Goal: Task Accomplishment & Management: Manage account settings

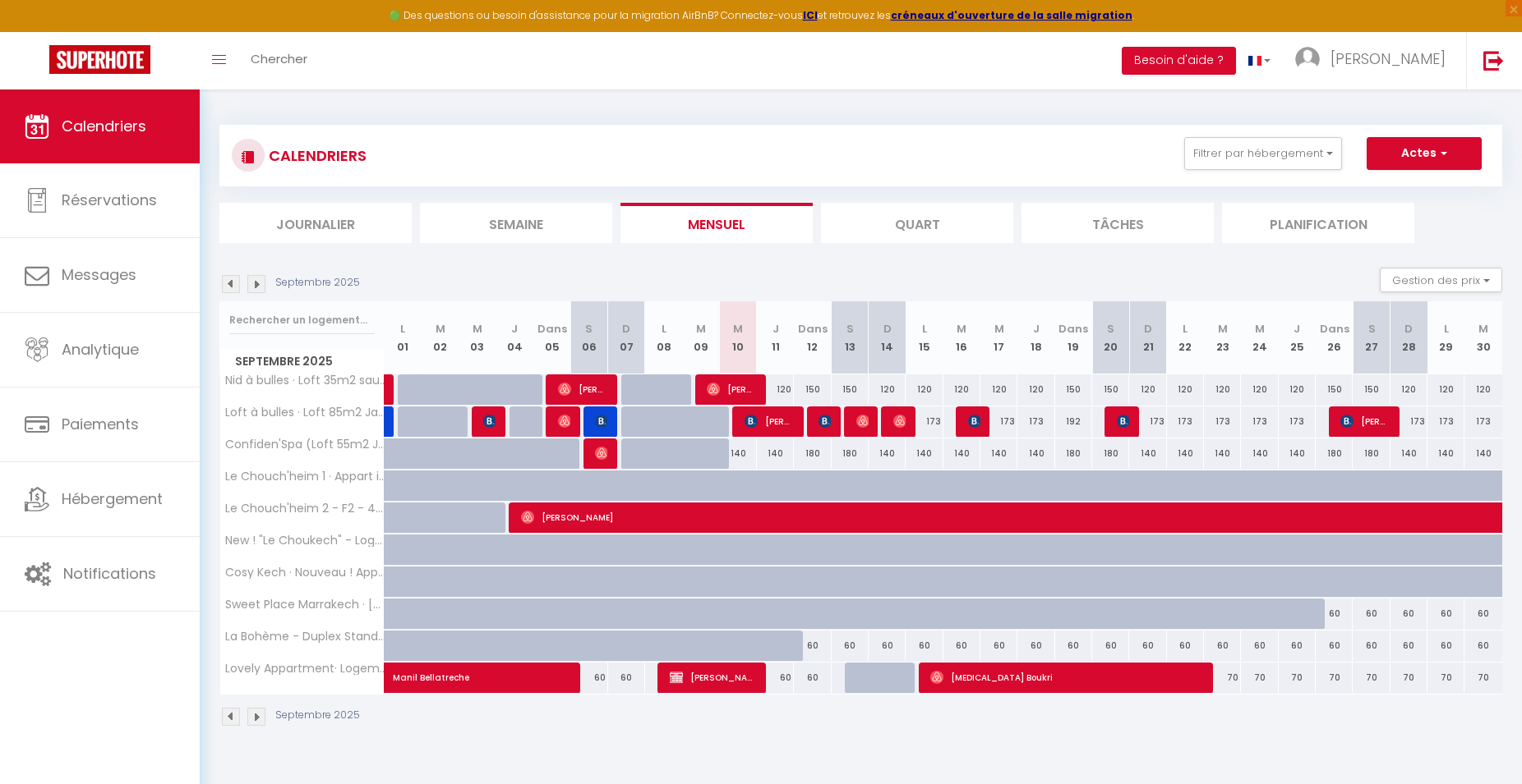
click at [251, 288] on img at bounding box center [256, 283] width 18 height 18
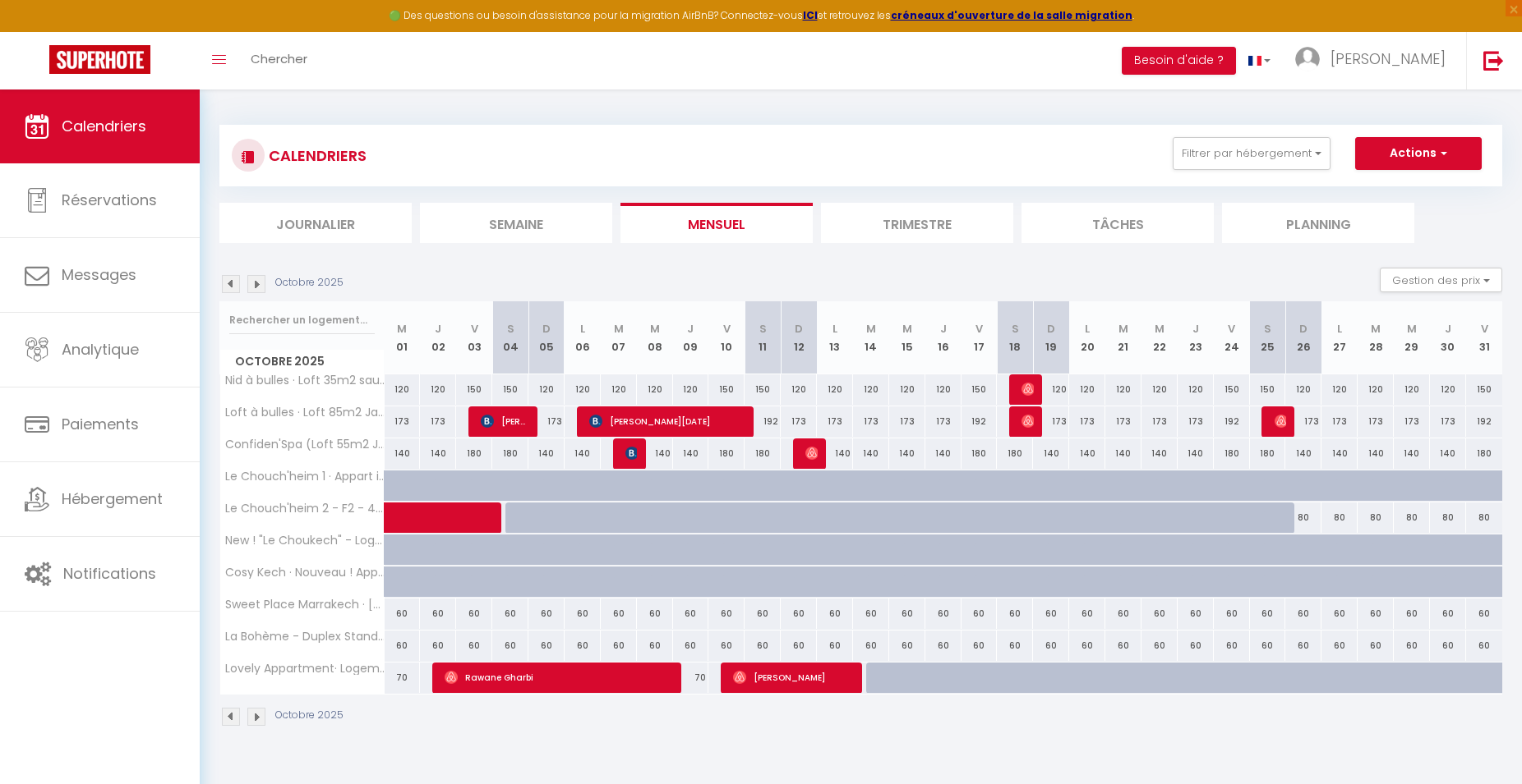
click at [251, 288] on img at bounding box center [256, 283] width 18 height 18
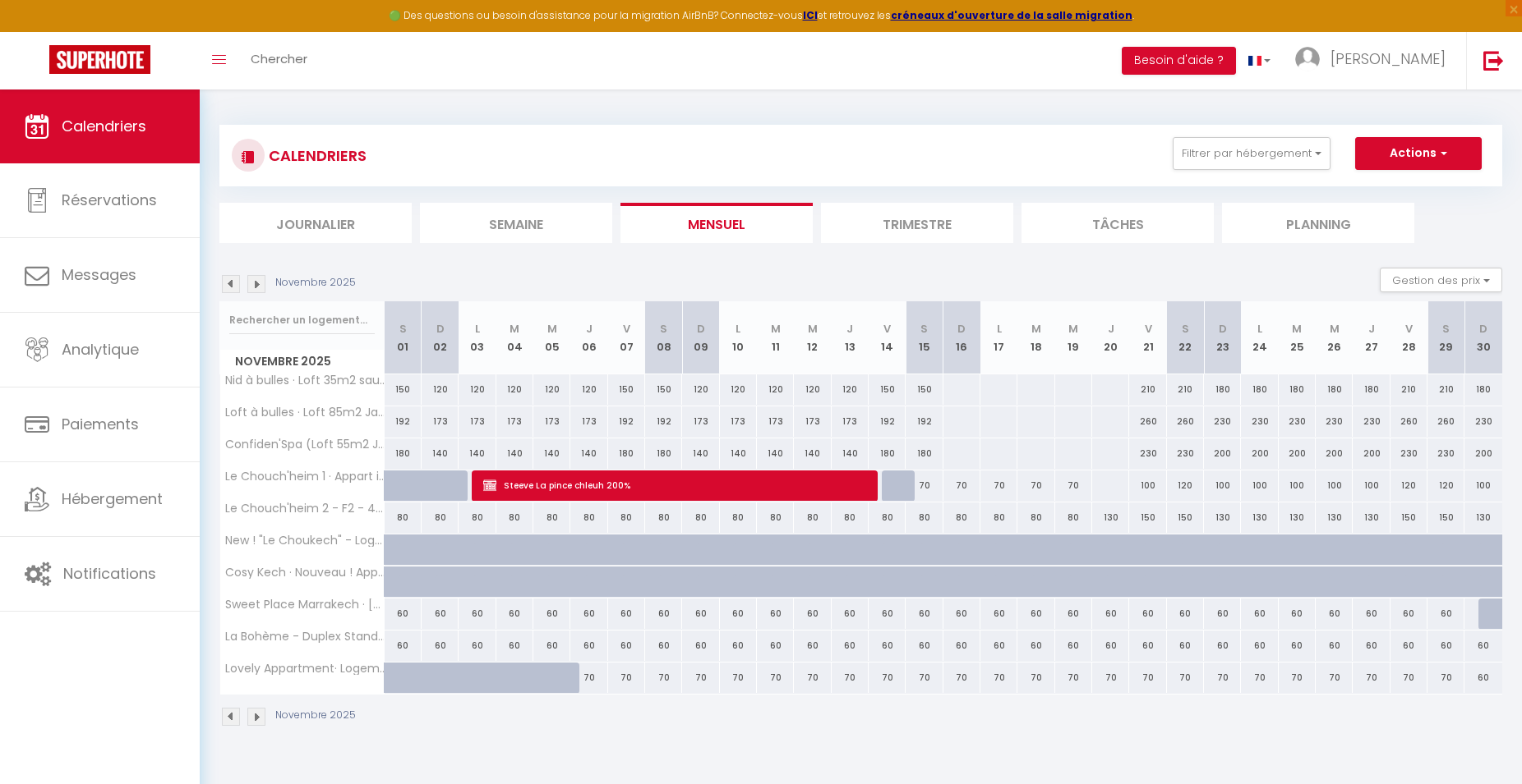
click at [251, 288] on img at bounding box center [256, 283] width 18 height 18
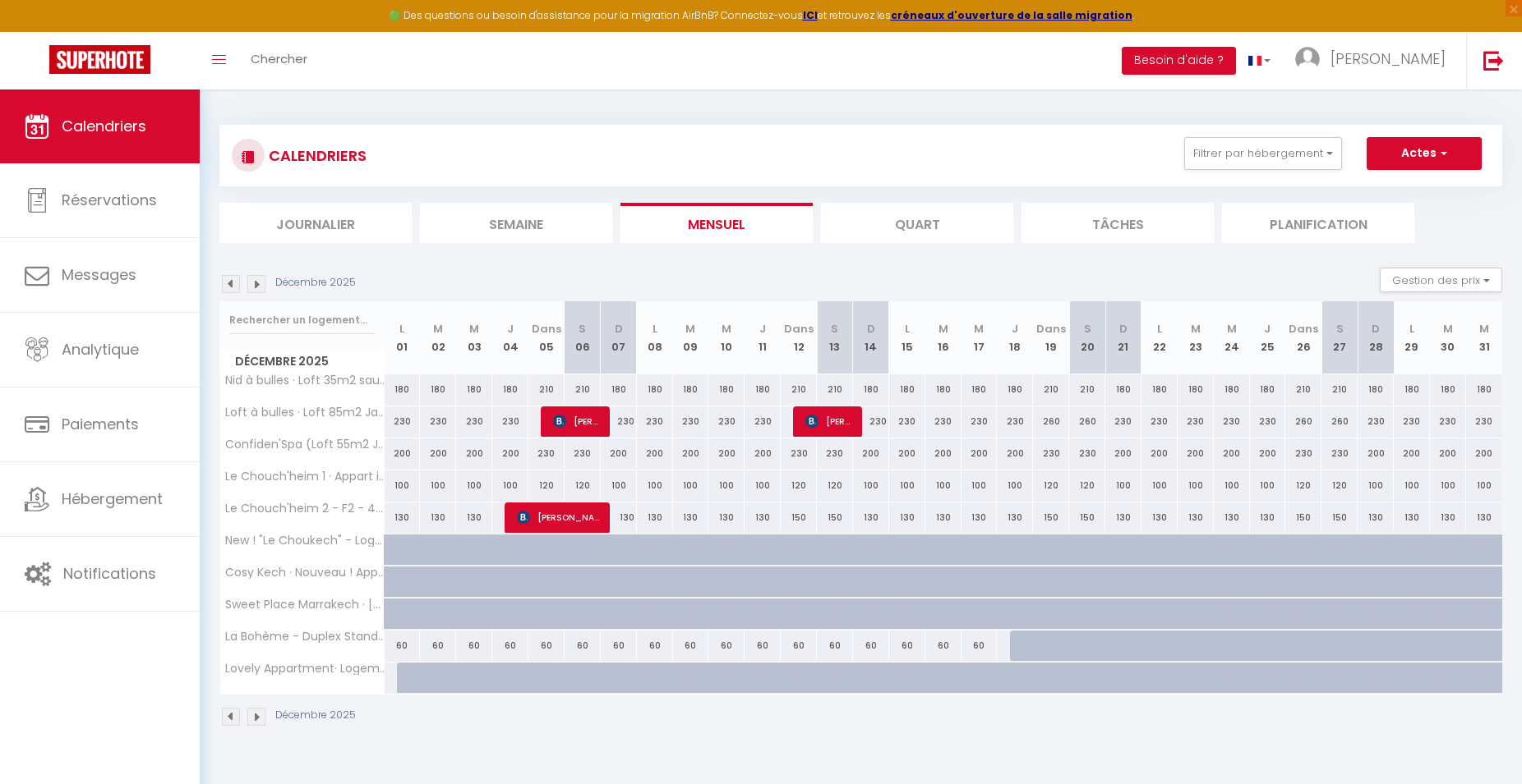
click at [230, 286] on img at bounding box center [231, 283] width 18 height 18
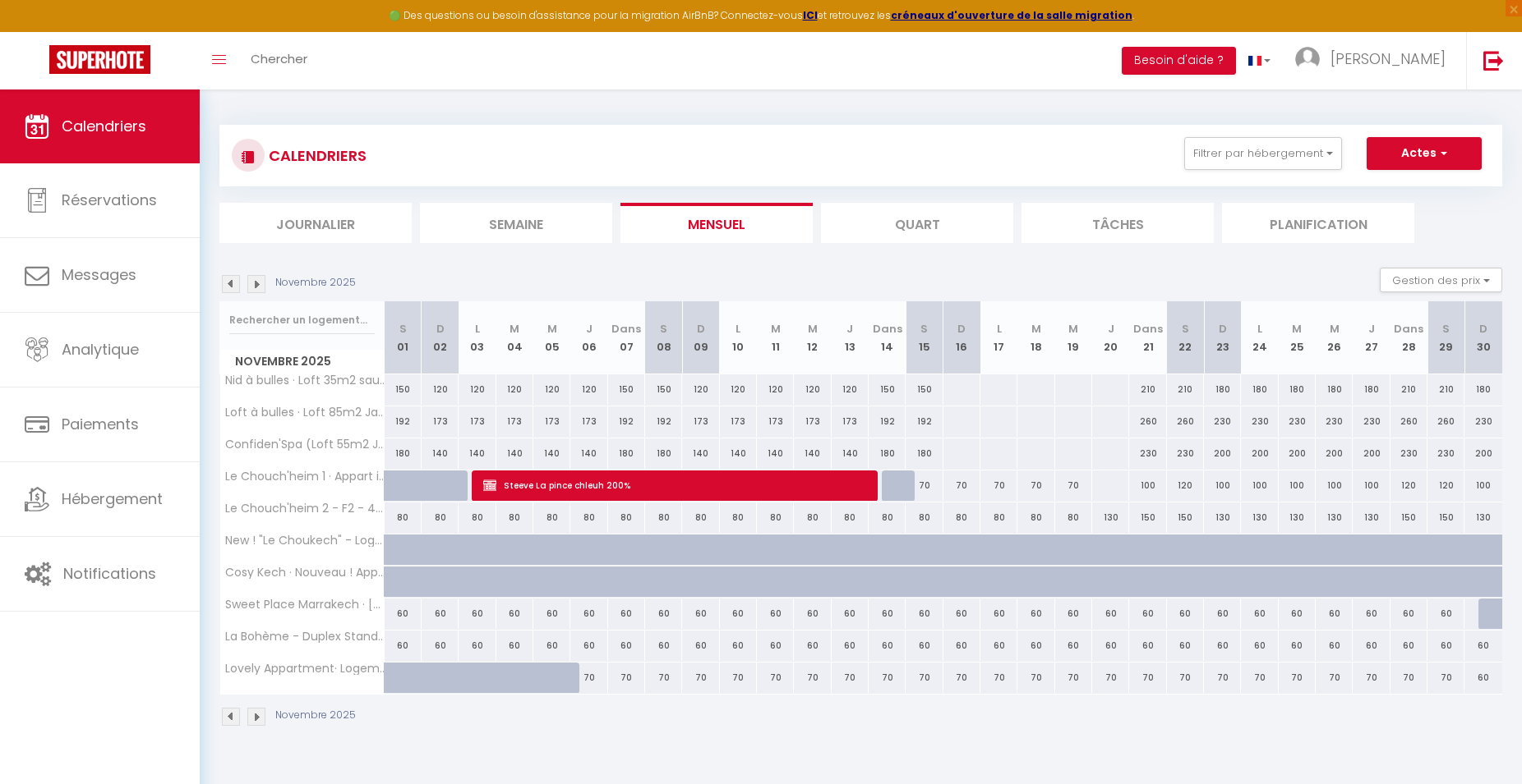
click at [238, 286] on img at bounding box center [231, 283] width 18 height 18
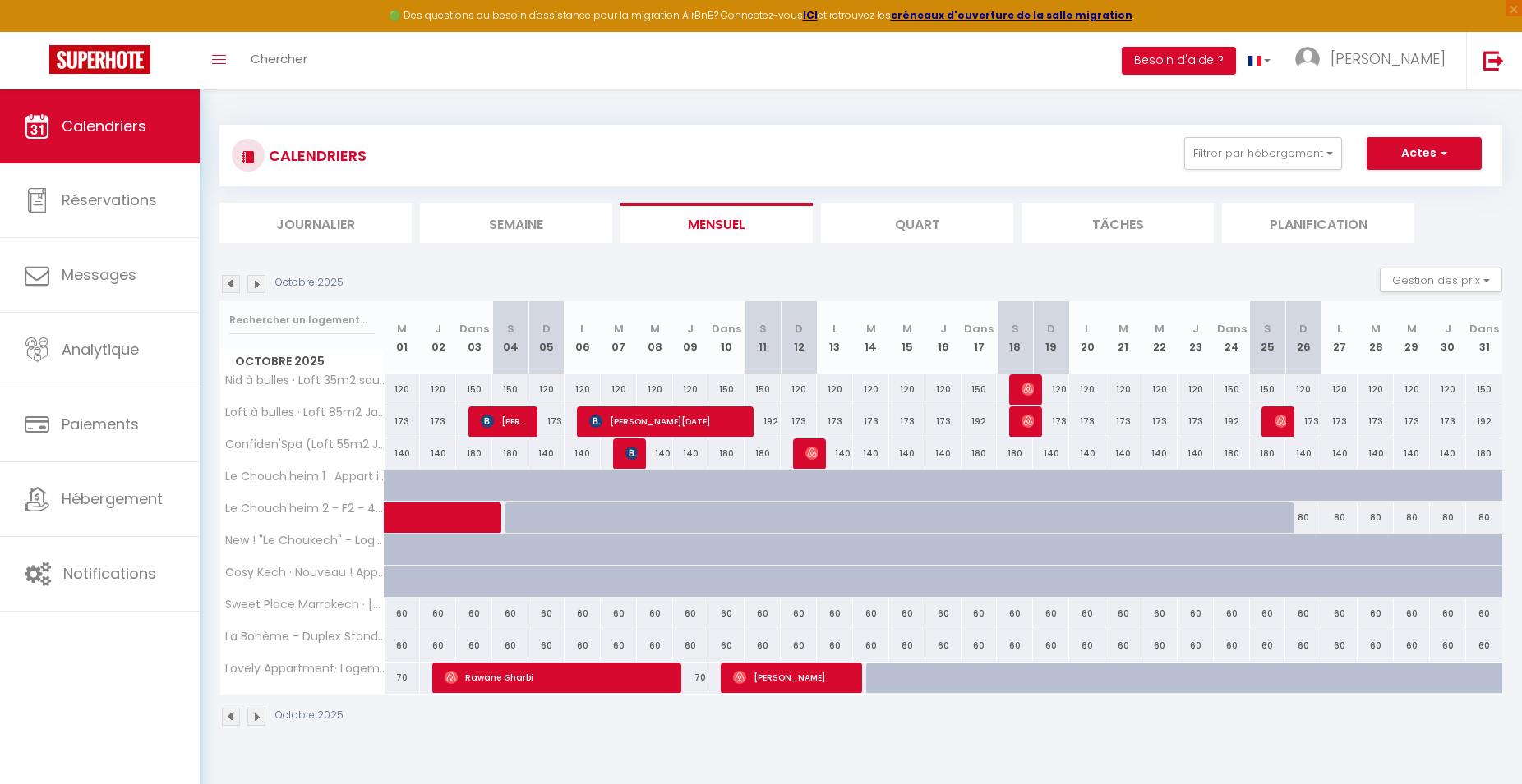
click at [707, 421] on span "[PERSON_NAME][DATE]" at bounding box center [668, 421] width 157 height 32
select select "KO"
select select "0"
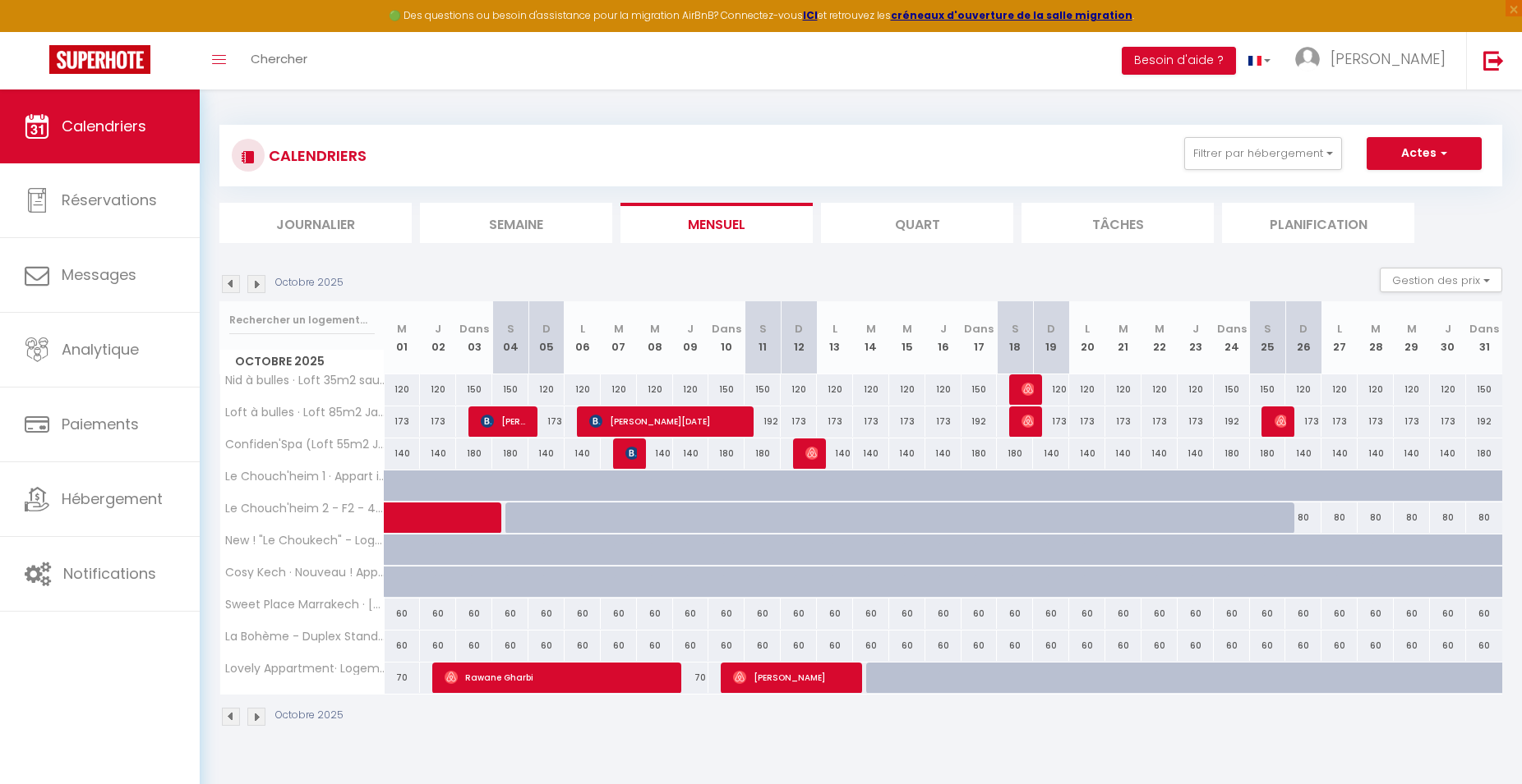
select select "1"
select select
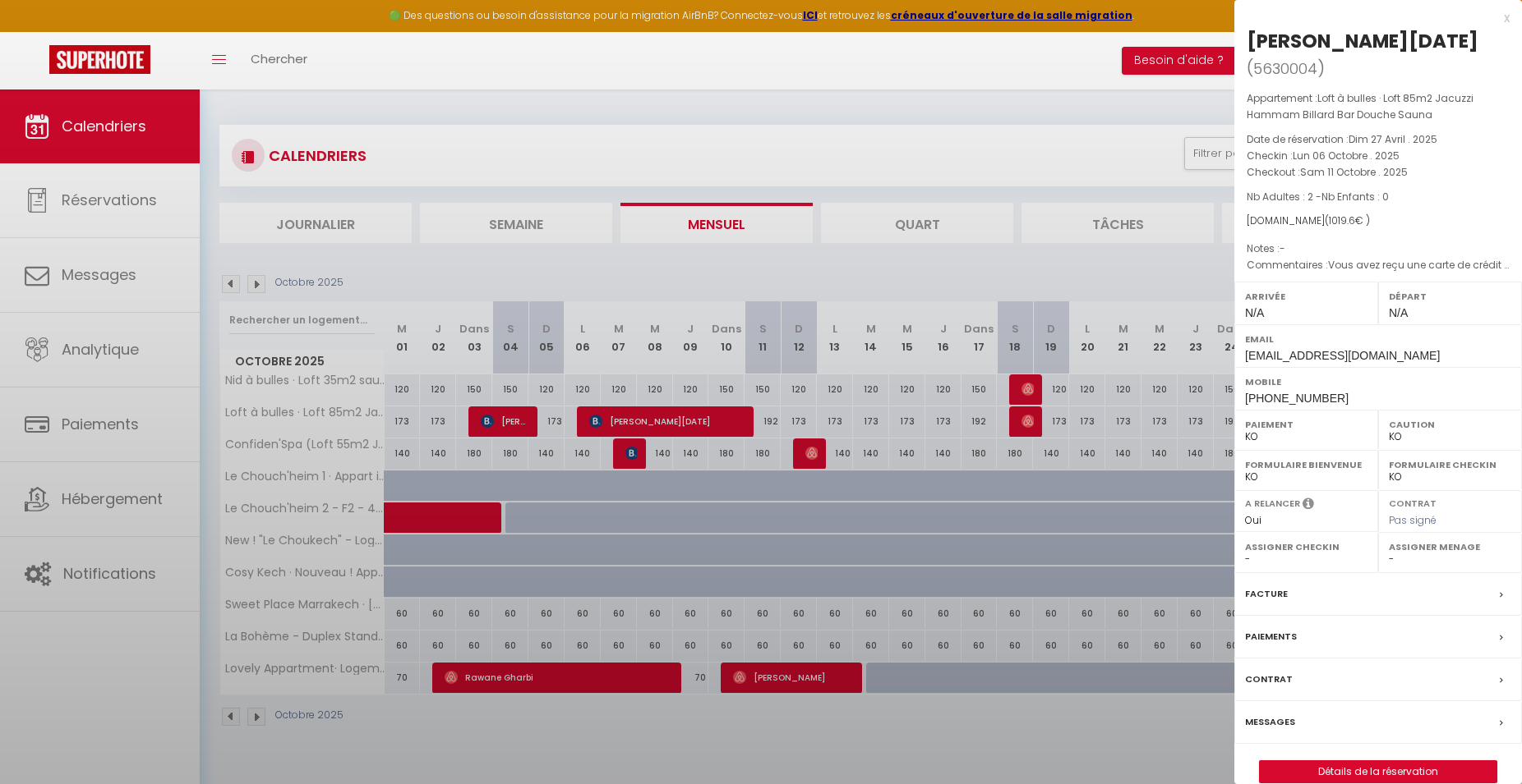
select select "22837"
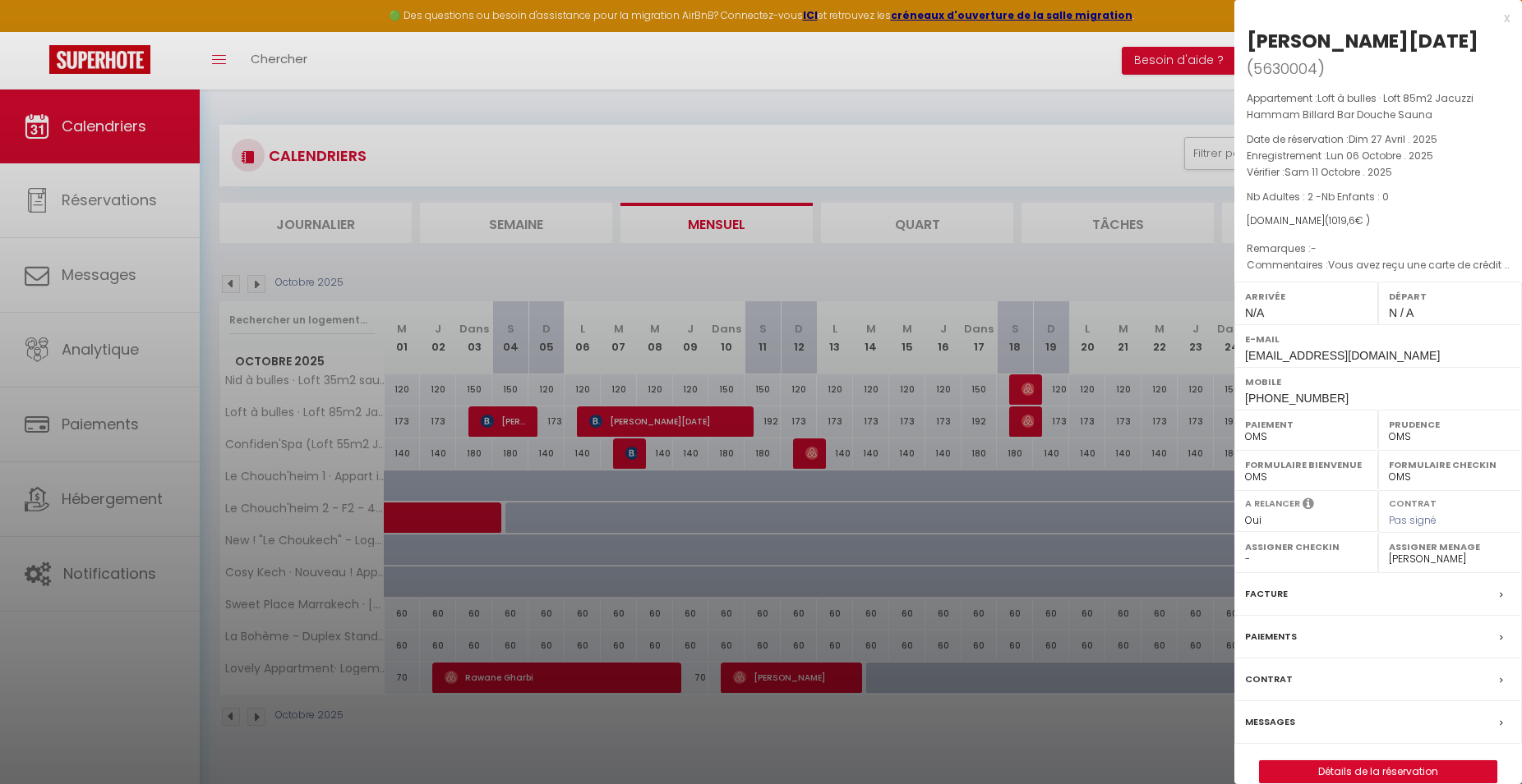
click at [1245, 430] on select "D'ACCORD OMS" at bounding box center [1306, 437] width 123 height 14
click option "D'ACCORD" at bounding box center [0, 0] width 0 height 0
click at [500, 408] on div at bounding box center [761, 392] width 1522 height 784
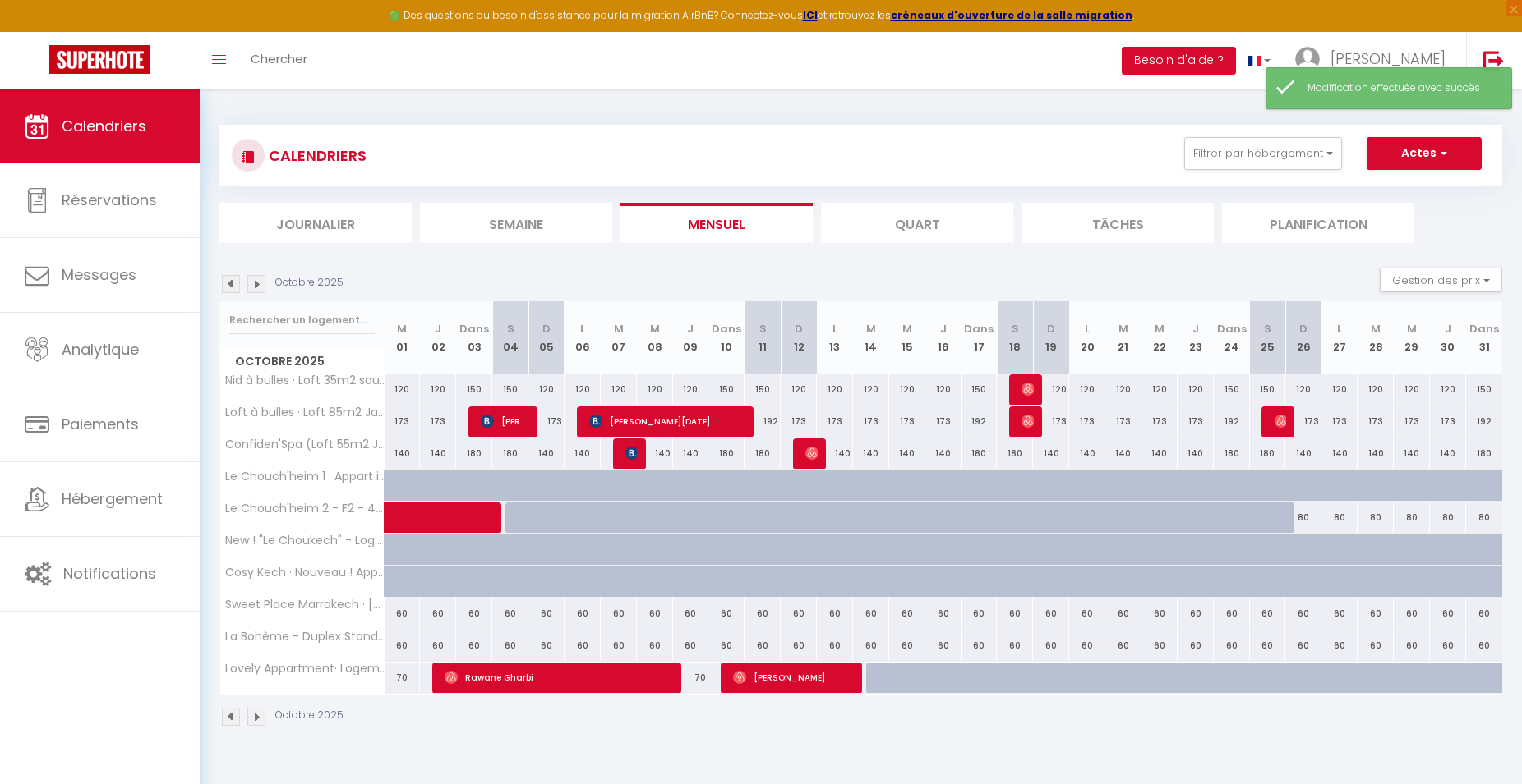
click at [501, 413] on span "[PERSON_NAME]" at bounding box center [505, 421] width 49 height 32
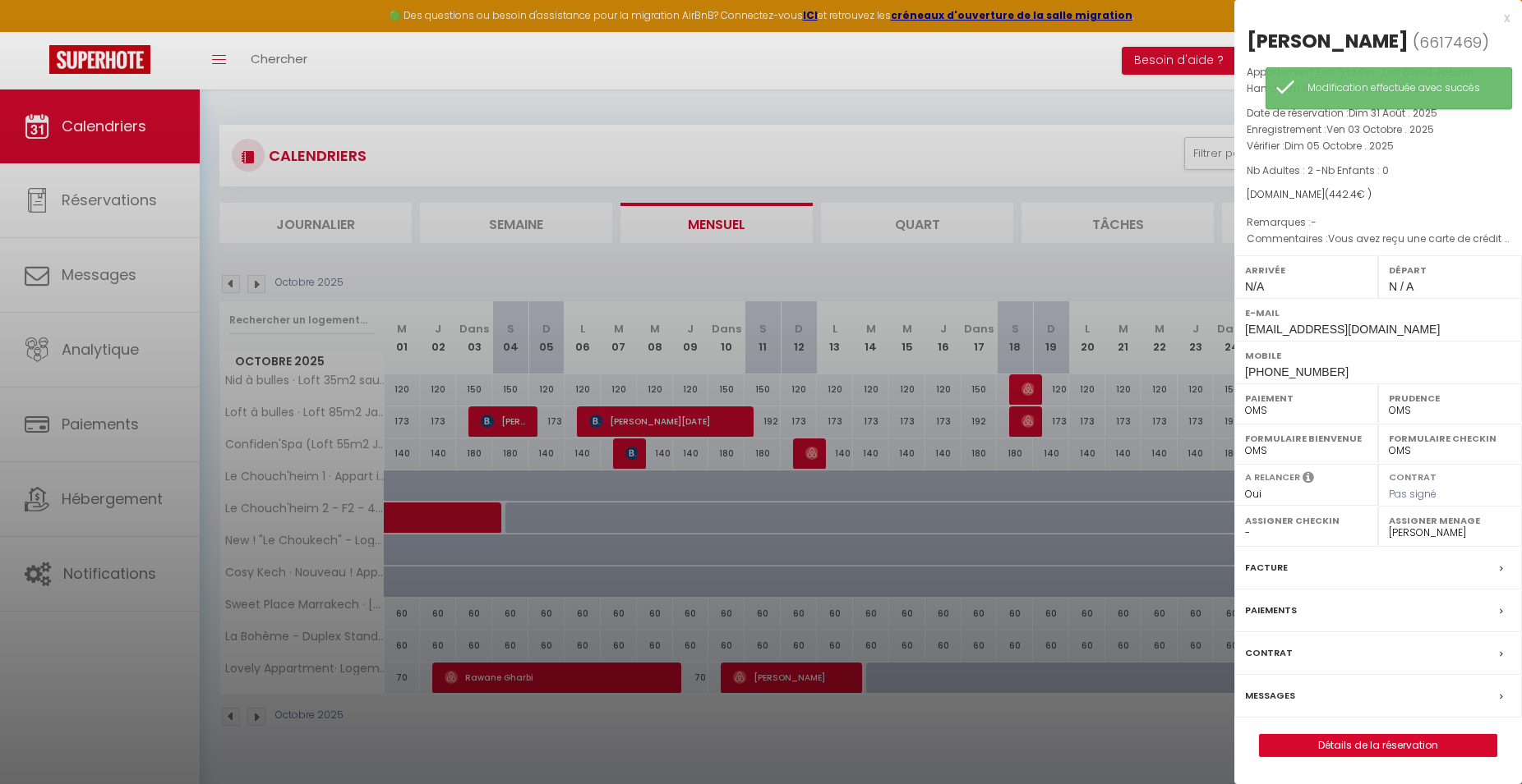
select select "OK"
click option "D'ACCORD" at bounding box center [0, 0] width 0 height 0
click at [679, 417] on div at bounding box center [761, 392] width 1522 height 784
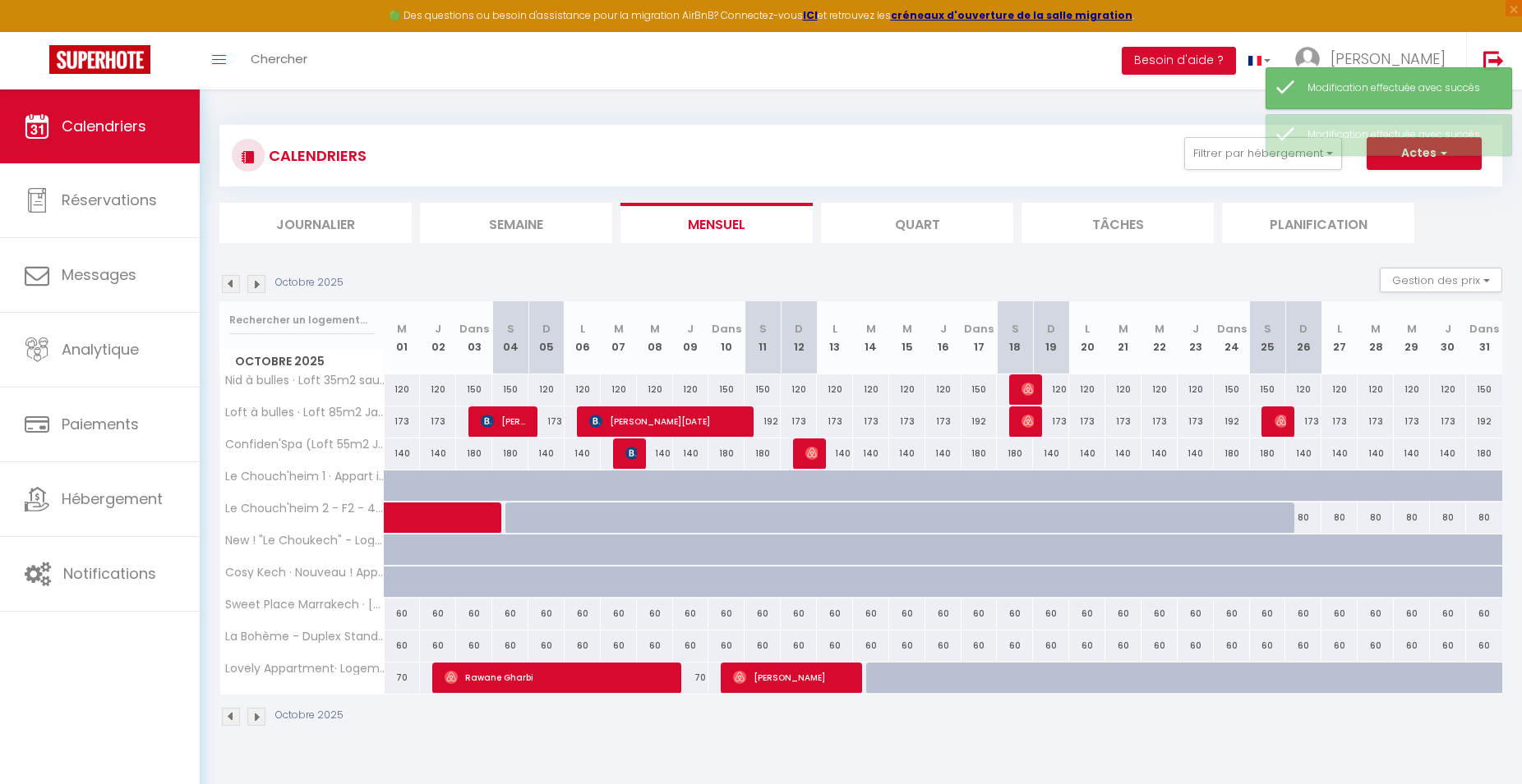
click at [679, 417] on span "[PERSON_NAME][DATE]" at bounding box center [668, 421] width 157 height 32
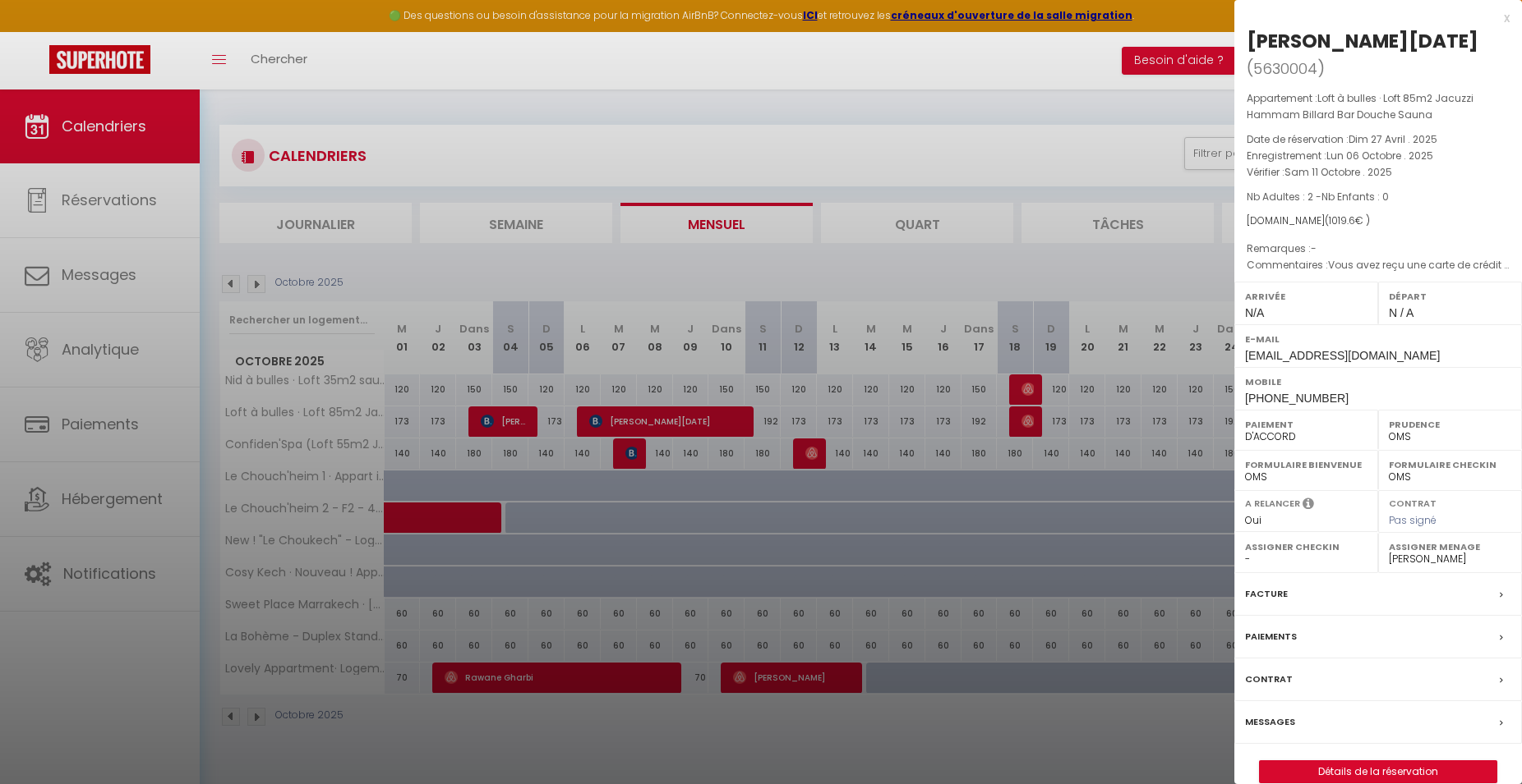
click at [223, 287] on div at bounding box center [761, 392] width 1522 height 784
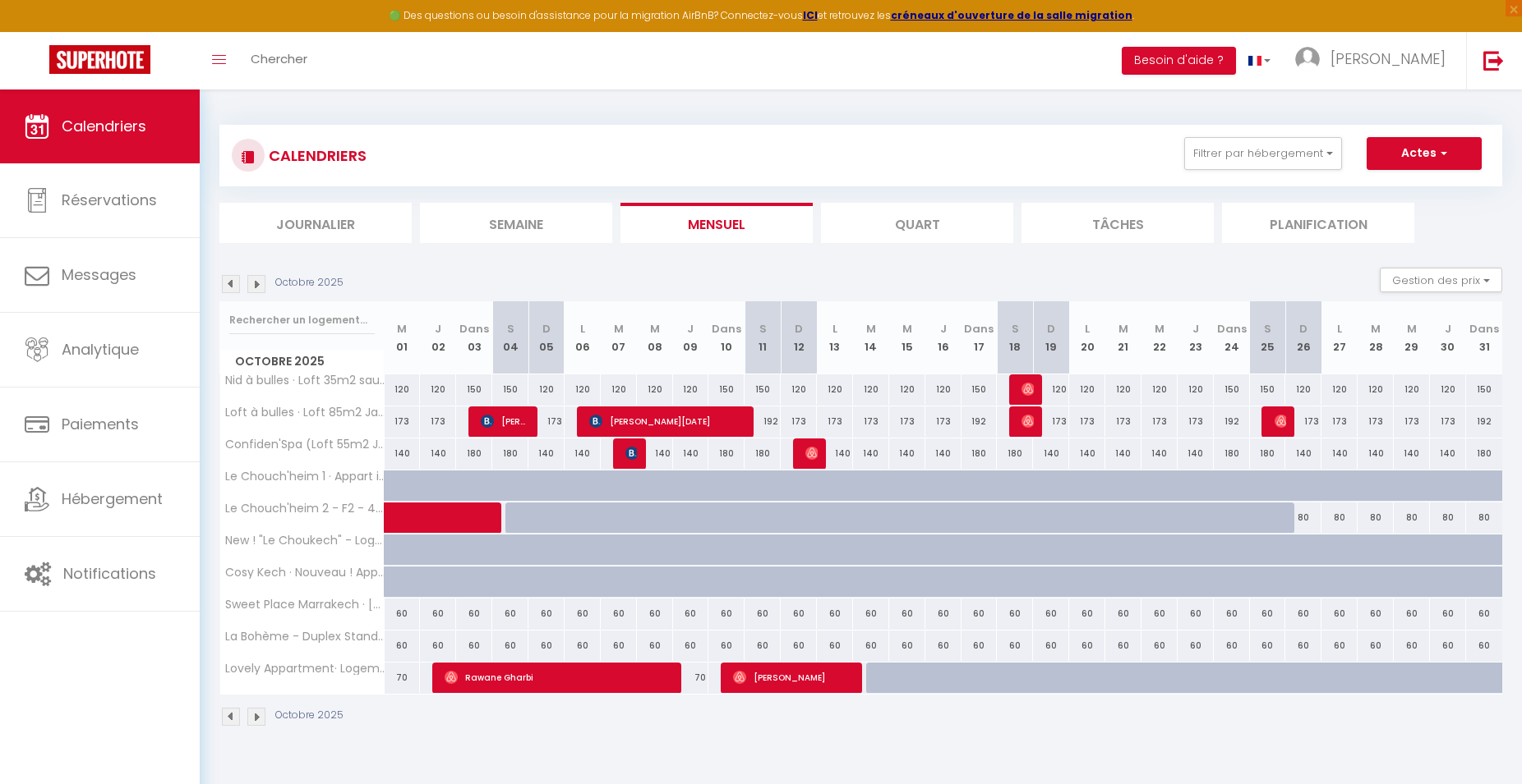
click at [223, 287] on img at bounding box center [231, 283] width 18 height 18
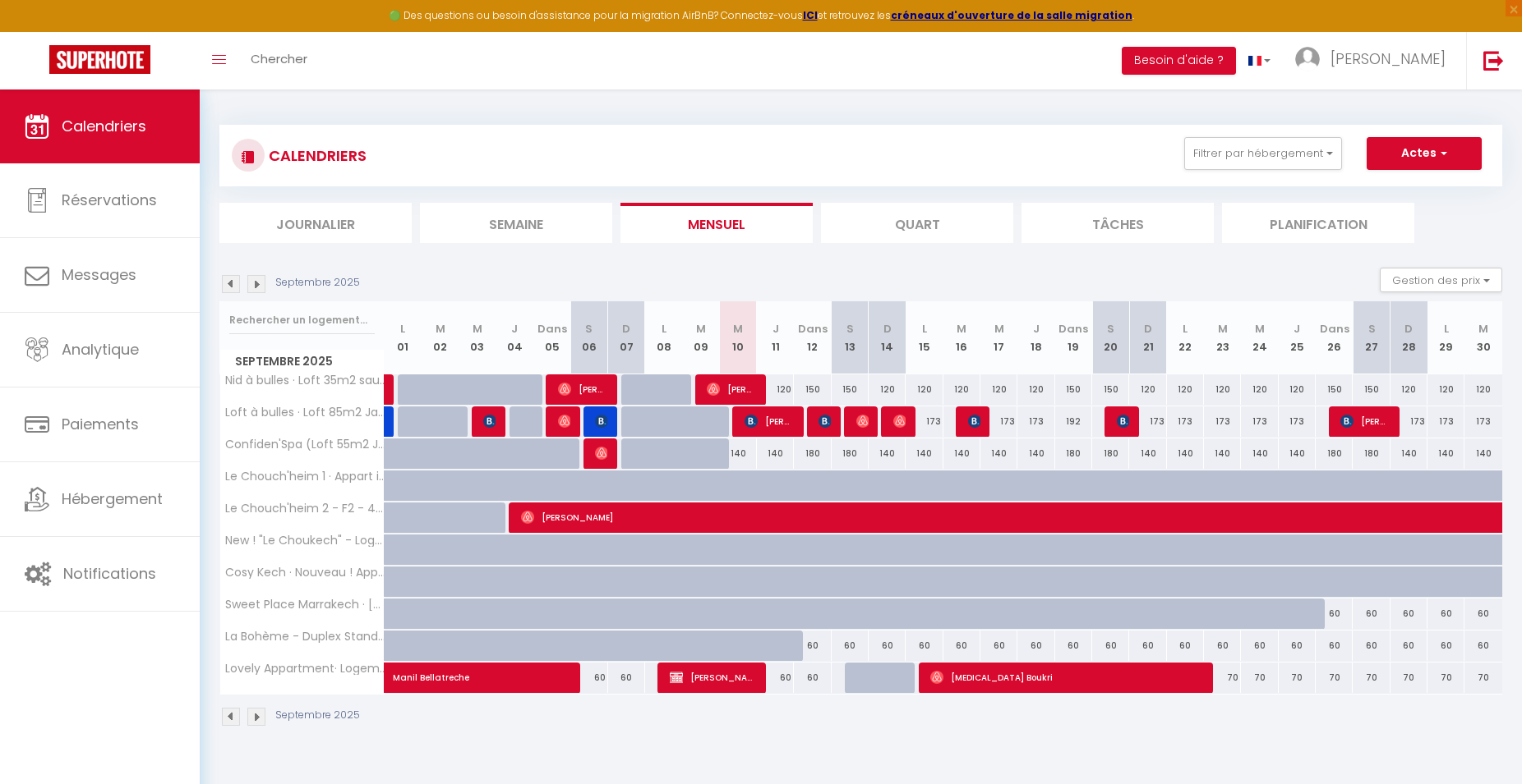
click at [814, 419] on div at bounding box center [825, 422] width 37 height 32
click at [819, 425] on img at bounding box center [825, 421] width 13 height 13
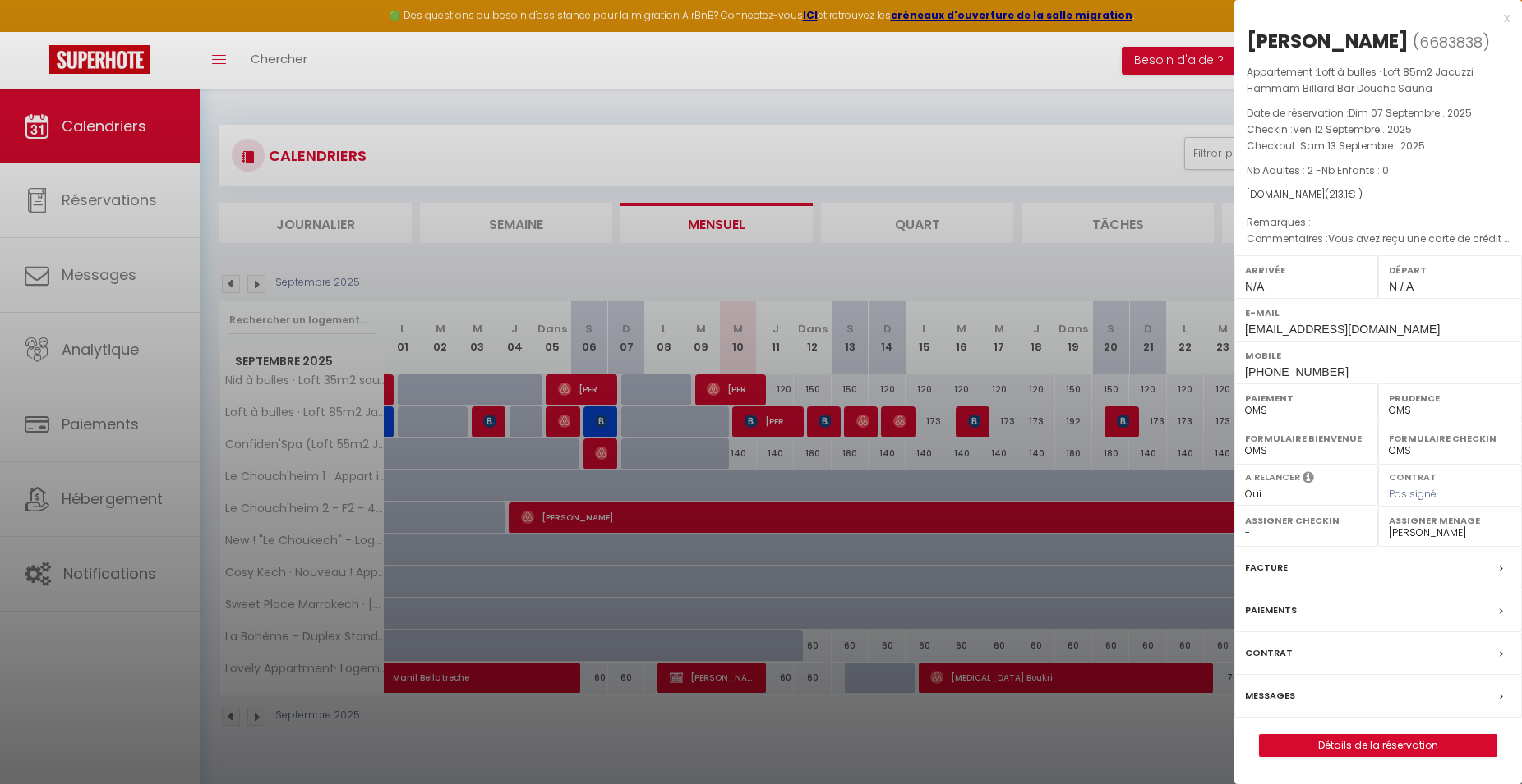
select select "OK"
click option "D'ACCORD" at bounding box center [0, 0] width 0 height 0
click at [965, 420] on div at bounding box center [761, 392] width 1522 height 784
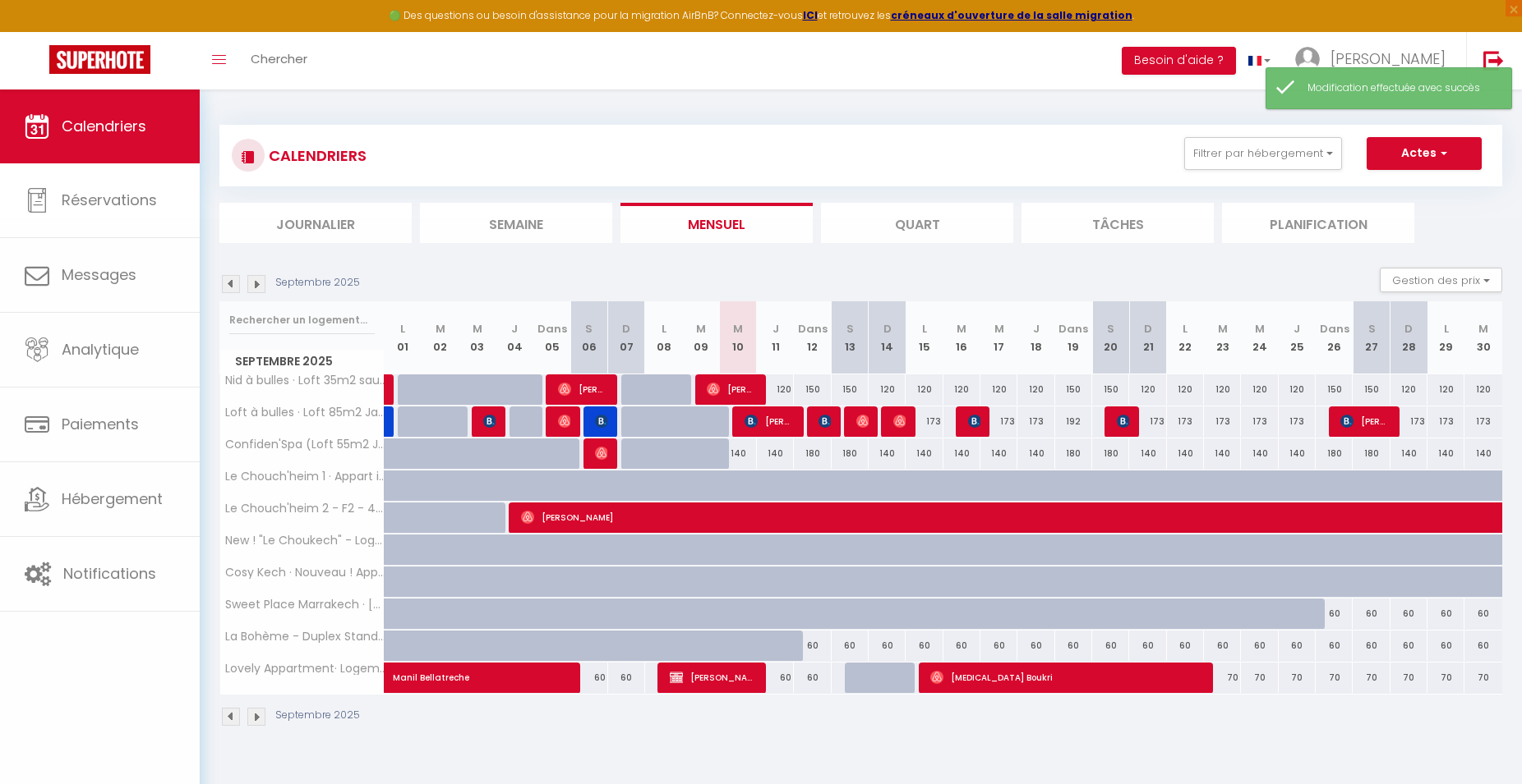
click at [965, 420] on div at bounding box center [974, 422] width 37 height 32
click at [970, 425] on img at bounding box center [975, 421] width 13 height 13
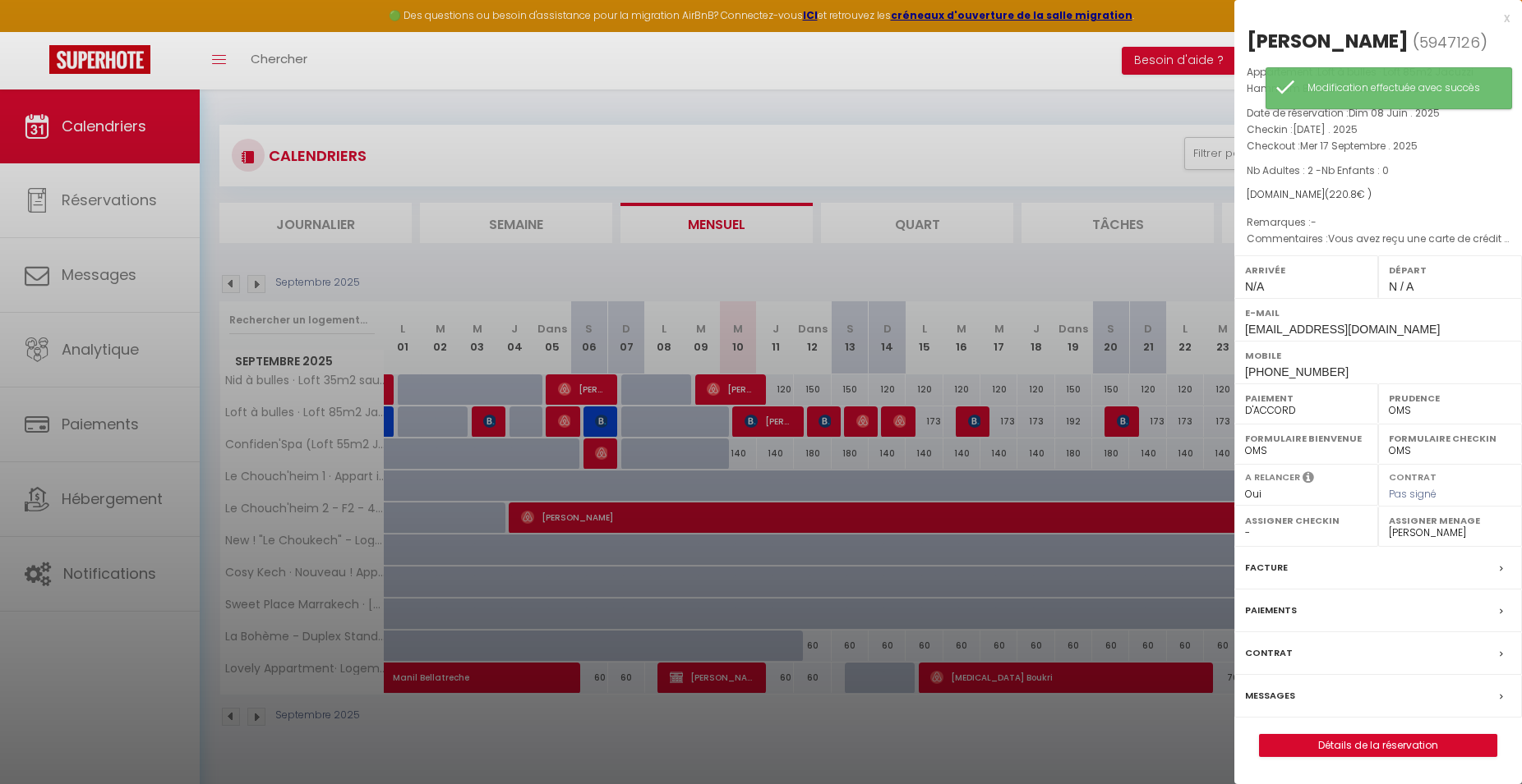
click at [1293, 405] on label "Paiement" at bounding box center [1306, 397] width 123 height 16
click at [1111, 386] on div at bounding box center [761, 392] width 1522 height 784
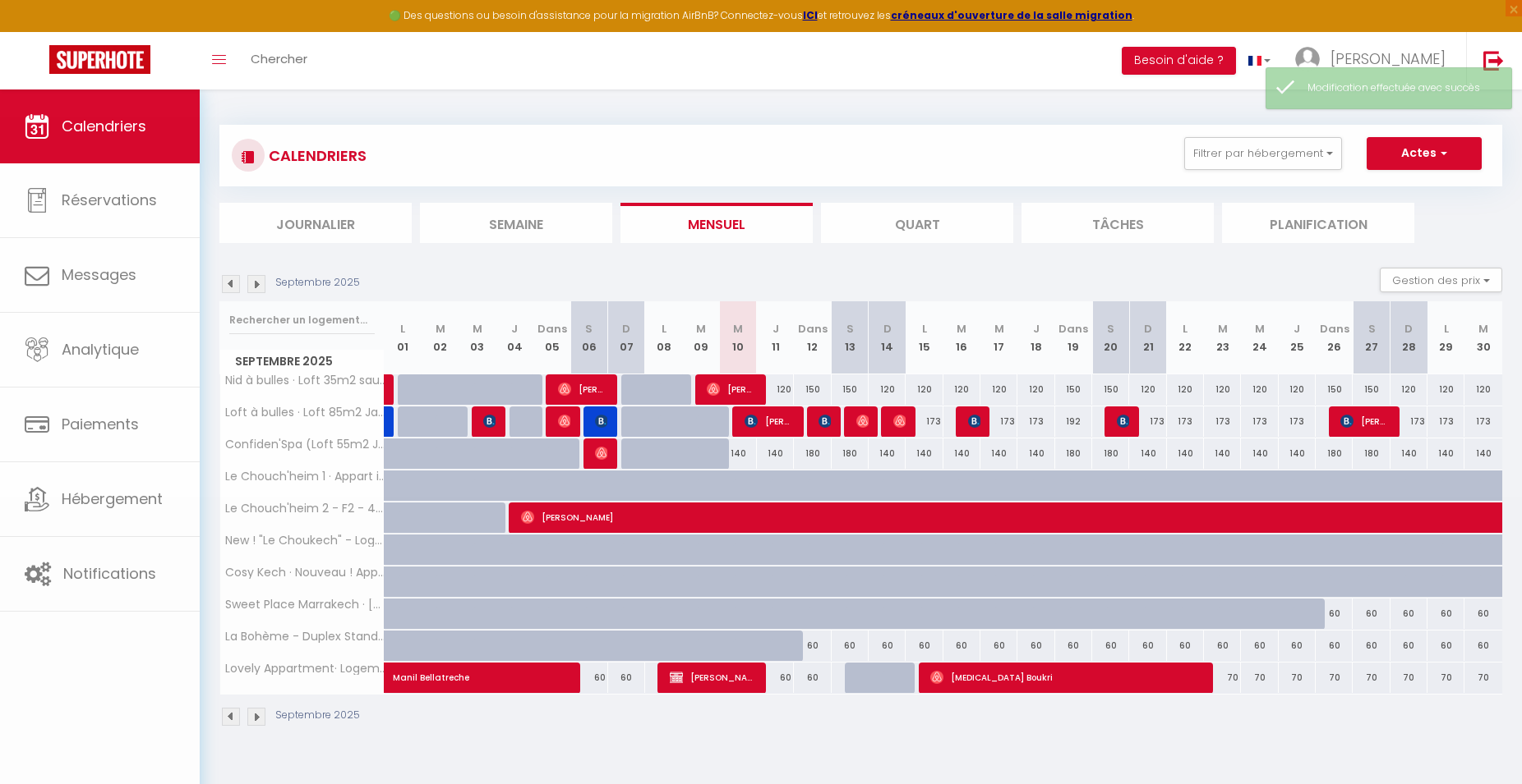
click at [1122, 409] on span "[PERSON_NAME]" at bounding box center [1123, 421] width 12 height 32
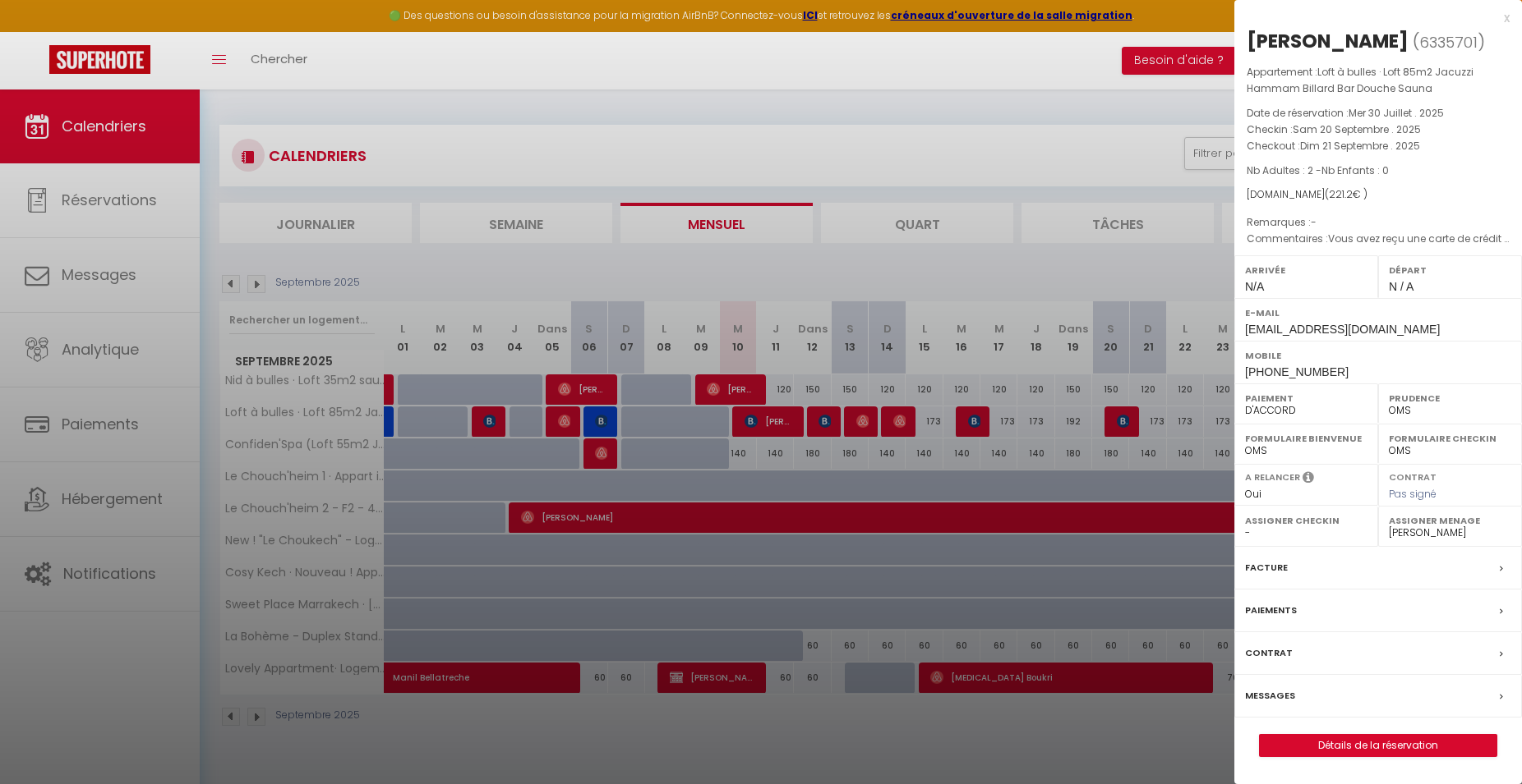
click at [1194, 416] on div at bounding box center [761, 392] width 1522 height 784
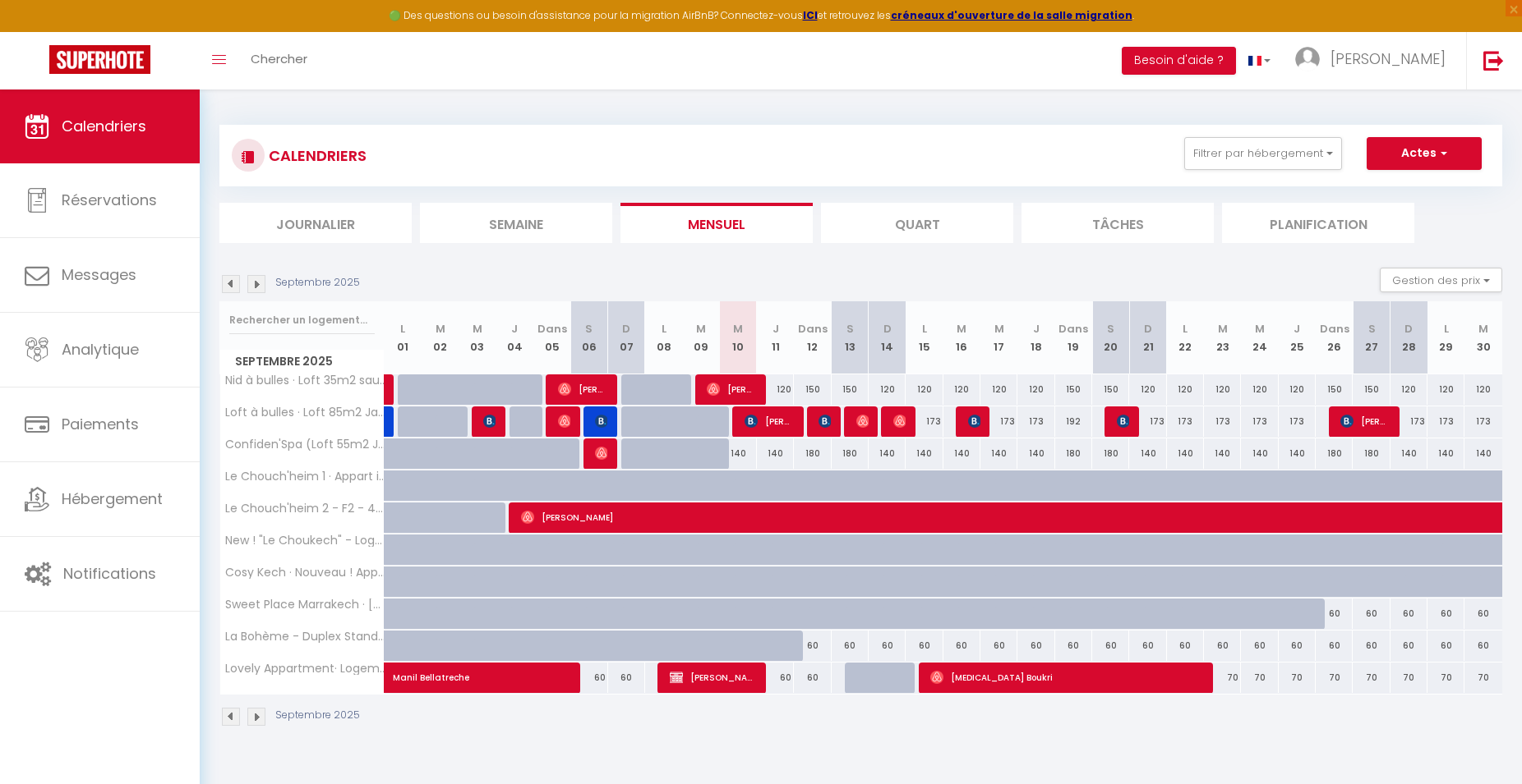
click at [1331, 413] on div at bounding box center [1347, 422] width 37 height 32
click at [1341, 415] on img at bounding box center [1347, 421] width 13 height 13
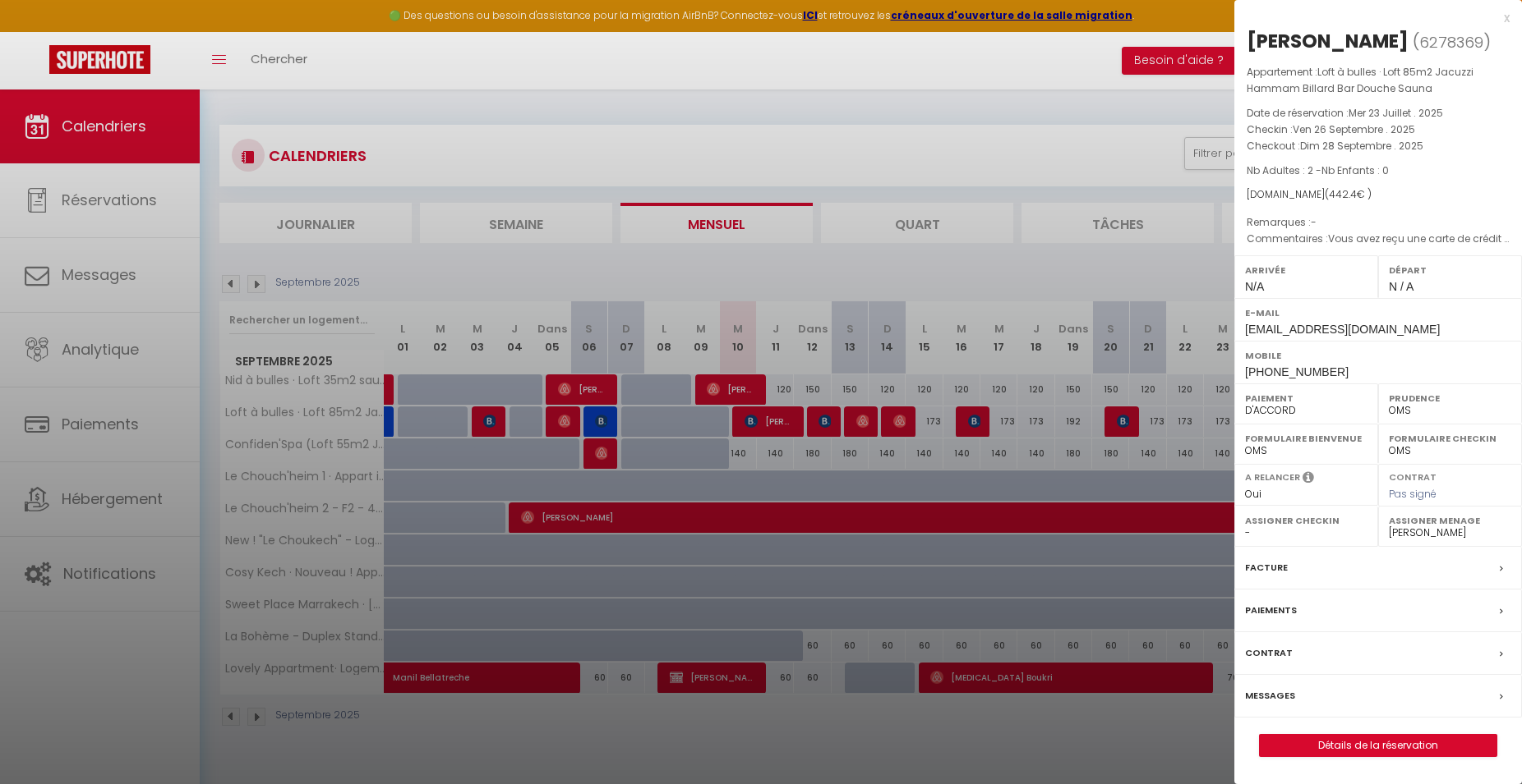
click at [1077, 135] on div at bounding box center [761, 392] width 1522 height 784
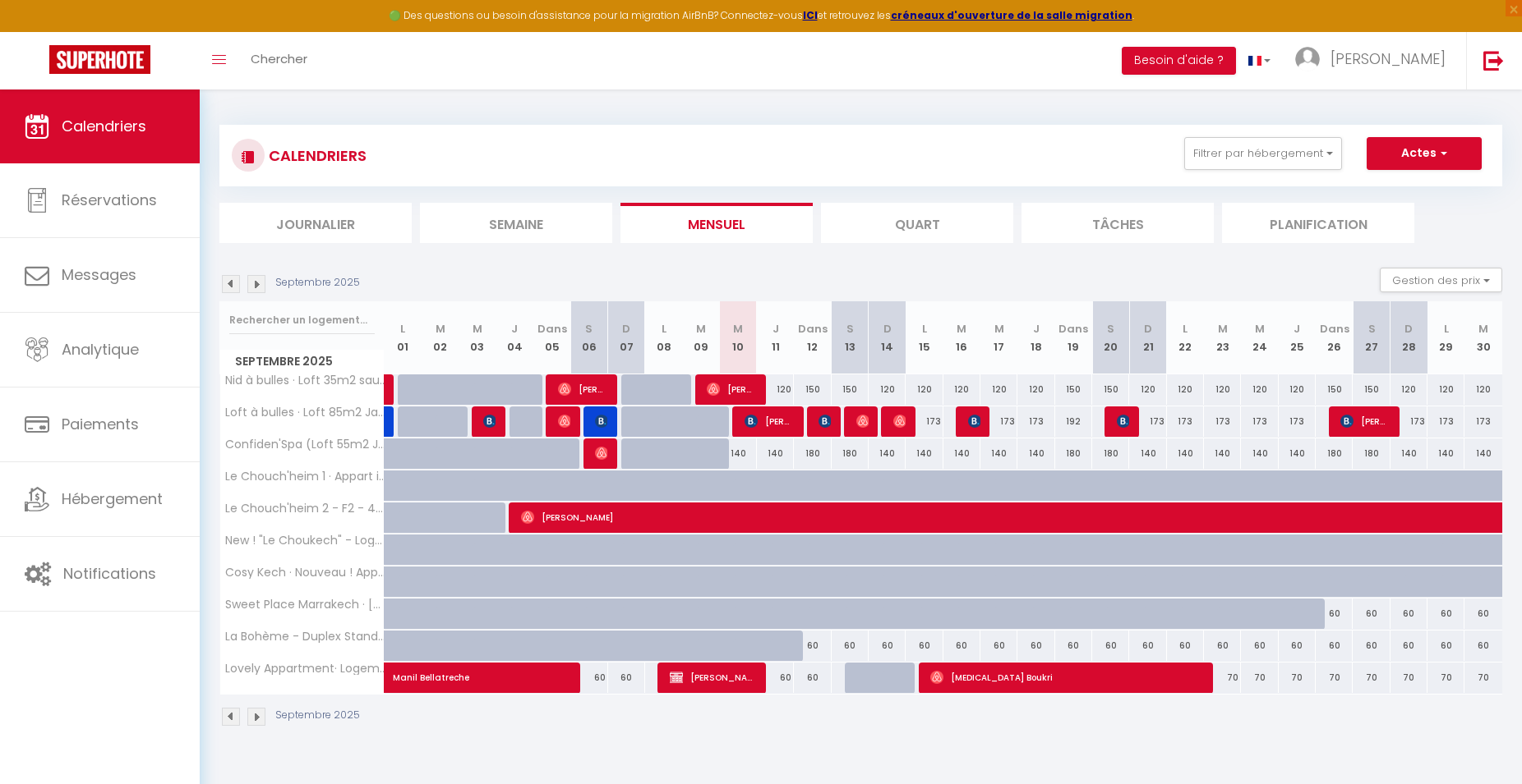
click at [257, 289] on img at bounding box center [256, 283] width 18 height 18
select select "KO"
select select "0"
select select "22837"
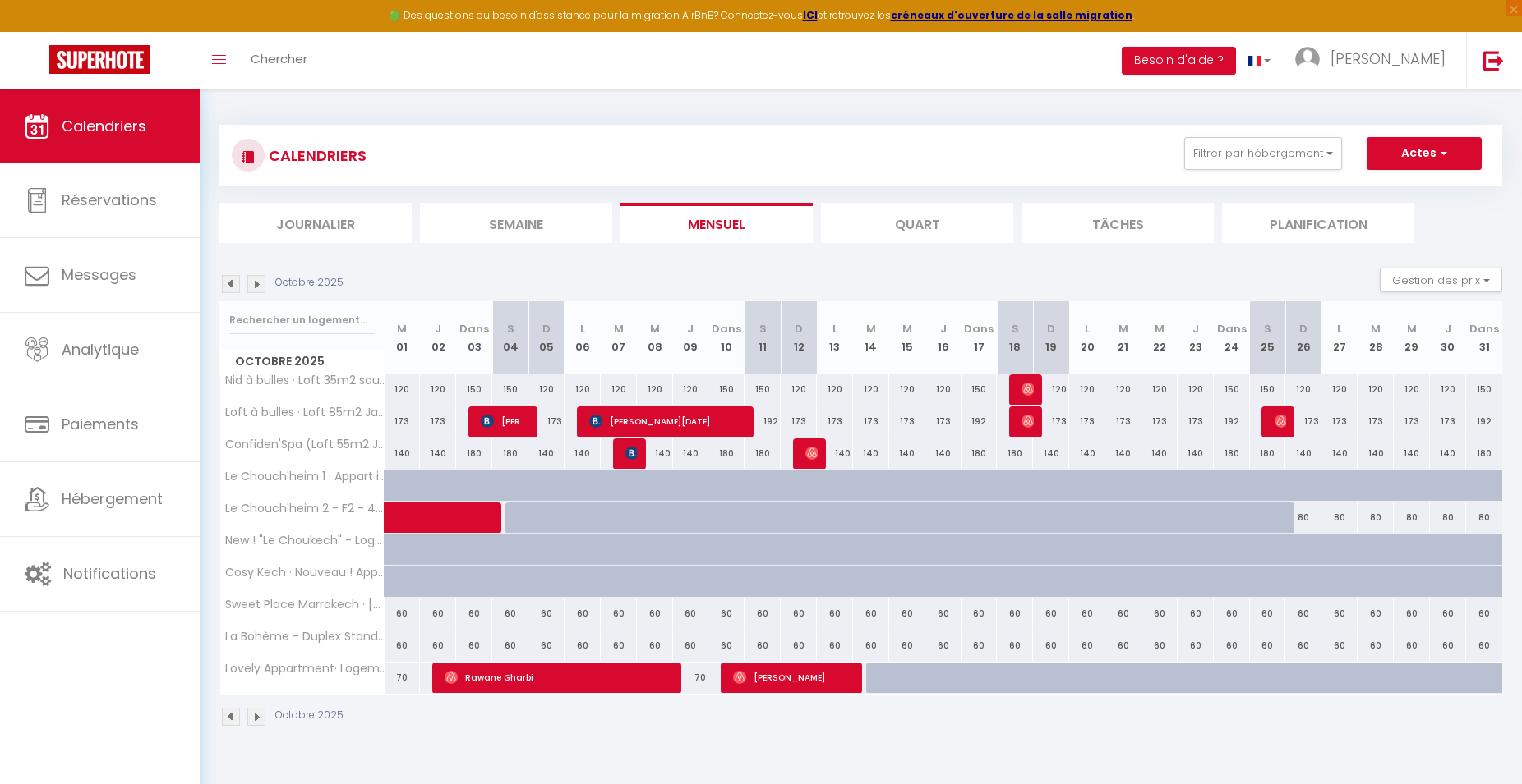
click at [631, 456] on img at bounding box center [632, 454] width 13 height 13
select select
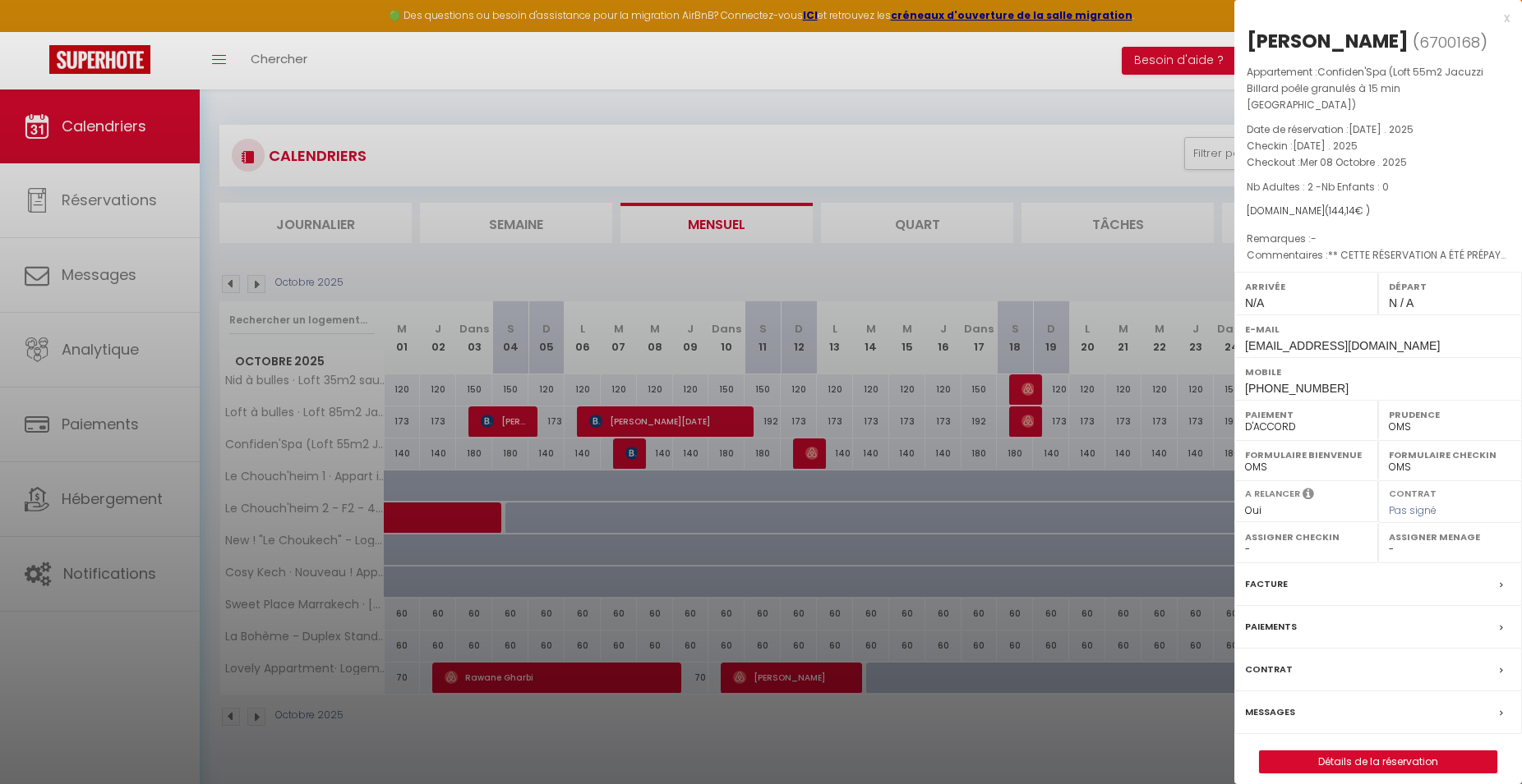
click at [1012, 275] on div at bounding box center [761, 392] width 1522 height 784
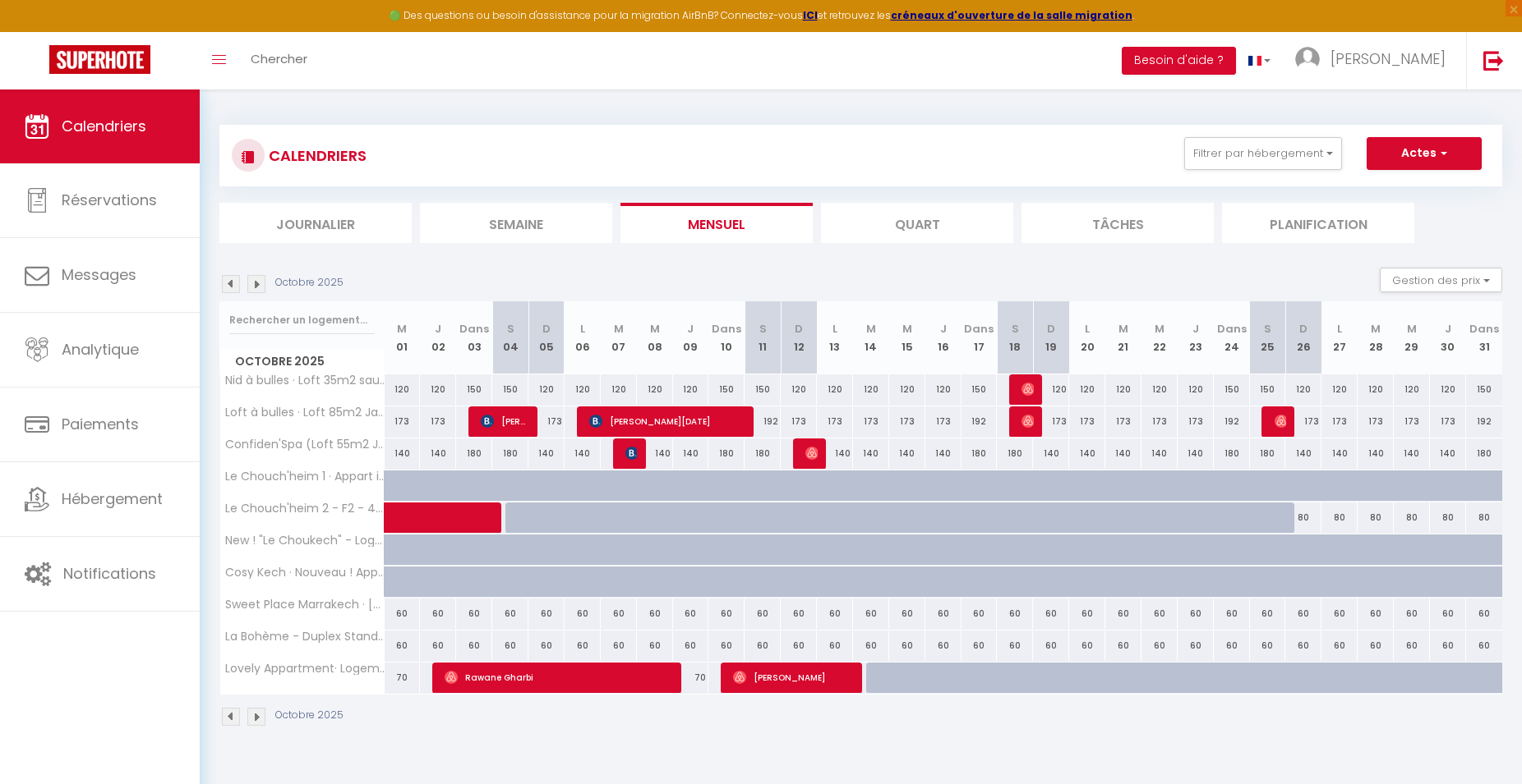
click at [232, 279] on img at bounding box center [231, 283] width 18 height 18
